Goal: Task Accomplishment & Management: Manage account settings

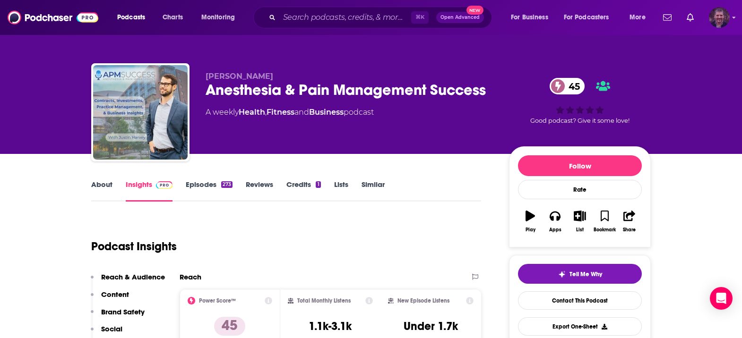
scroll to position [62, 0]
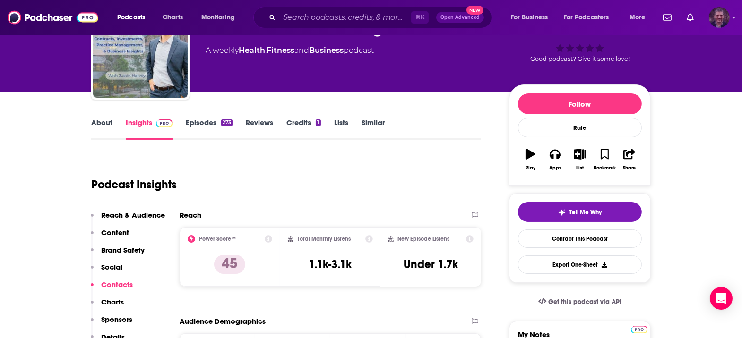
click at [735, 19] on icon "Show profile menu" at bounding box center [734, 18] width 4 height 6
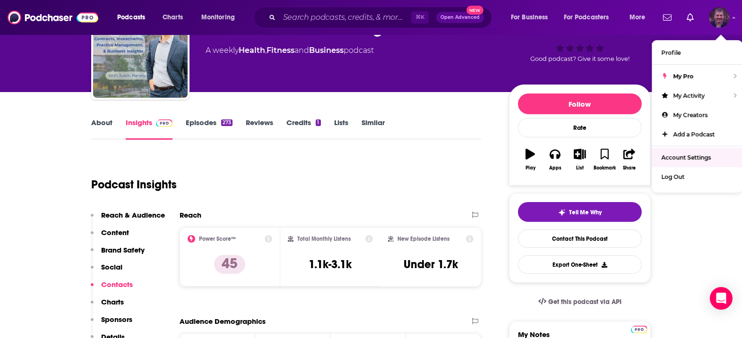
click at [697, 154] on span "Account Settings" at bounding box center [686, 157] width 50 height 7
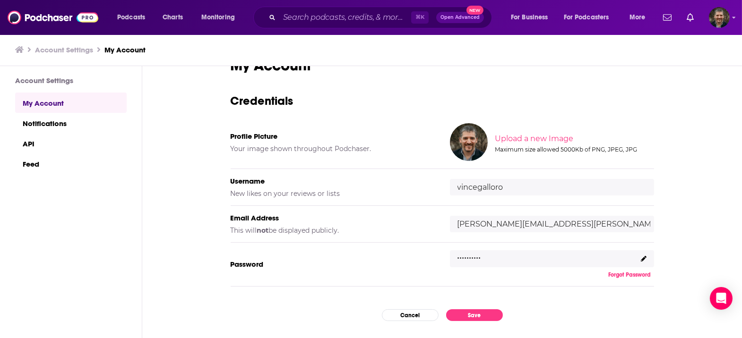
scroll to position [26, 0]
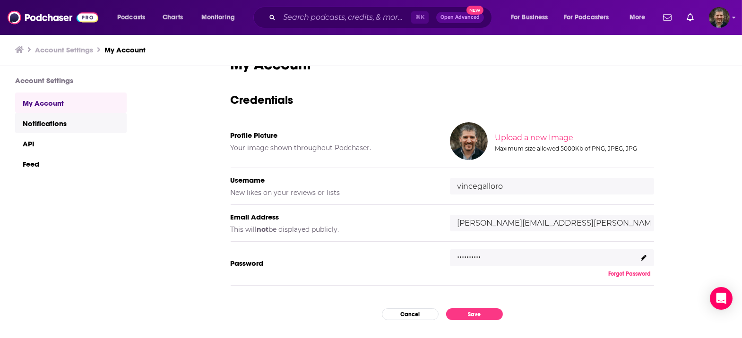
click at [25, 113] on link "Notifications" at bounding box center [71, 123] width 112 height 20
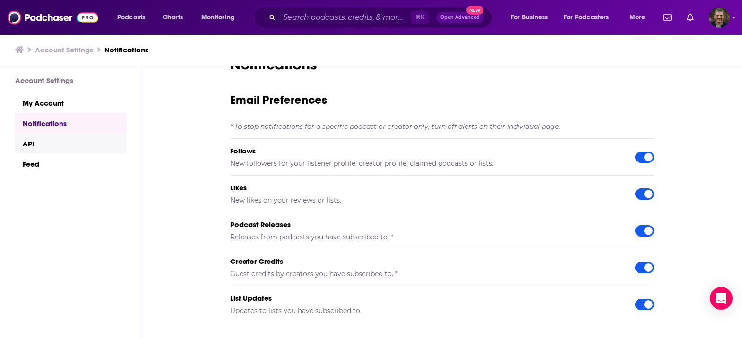
click at [32, 133] on link "API" at bounding box center [71, 143] width 112 height 20
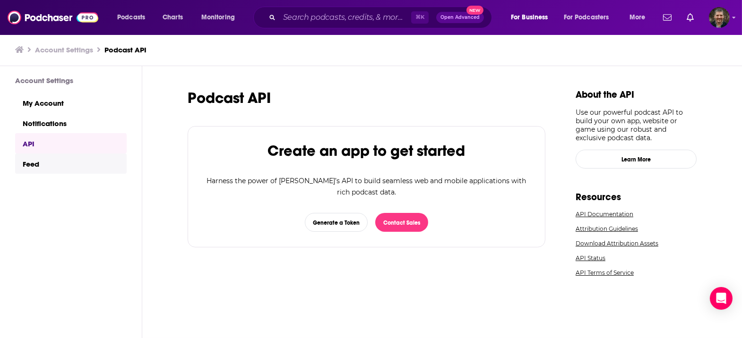
click at [29, 154] on link "Feed" at bounding box center [71, 164] width 112 height 20
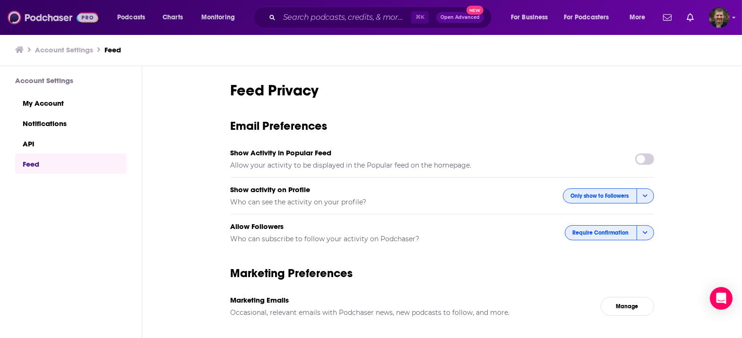
click at [54, 17] on img at bounding box center [53, 18] width 91 height 18
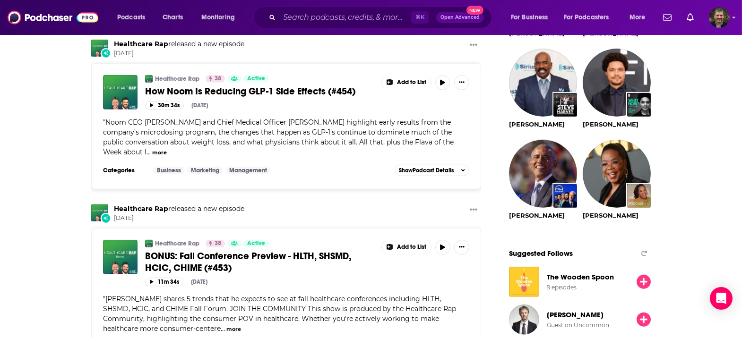
scroll to position [943, 0]
